Goal: Task Accomplishment & Management: Use online tool/utility

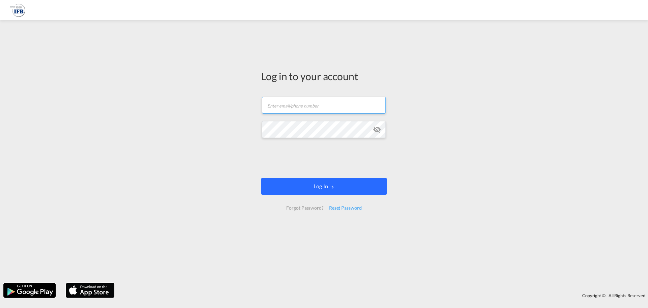
type input "[EMAIL_ADDRESS][PERSON_NAME][DOMAIN_NAME]"
click at [291, 187] on button "Log In" at bounding box center [324, 186] width 126 height 17
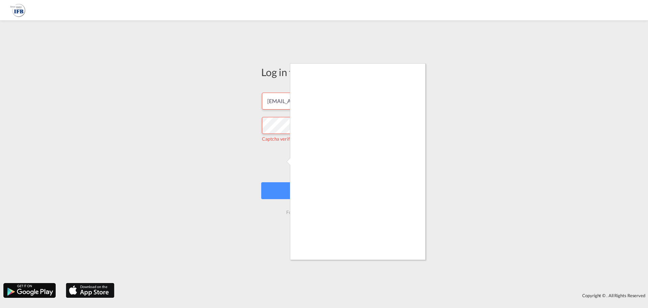
click at [412, 261] on div at bounding box center [324, 154] width 648 height 308
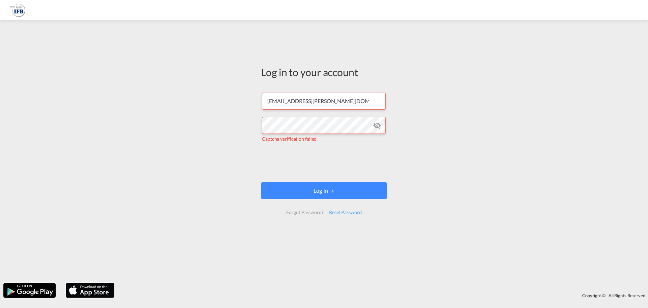
click at [361, 204] on form "[EMAIL_ADDRESS][PERSON_NAME][DOMAIN_NAME] Captcha verification failed. Log In F…" at bounding box center [324, 153] width 126 height 135
click at [360, 192] on button "Log In" at bounding box center [324, 190] width 126 height 17
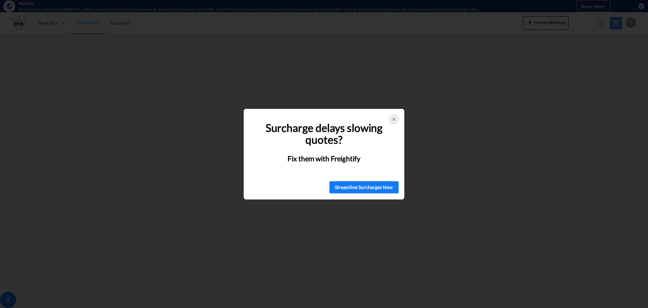
click at [395, 120] on icon at bounding box center [393, 118] width 5 height 5
